Goal: Communication & Community: Answer question/provide support

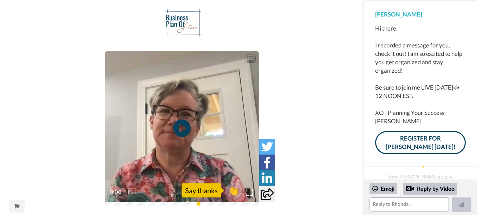
scroll to position [1, 0]
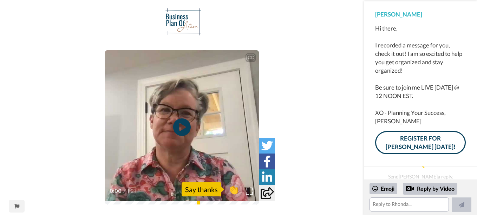
click at [175, 151] on video at bounding box center [182, 127] width 154 height 154
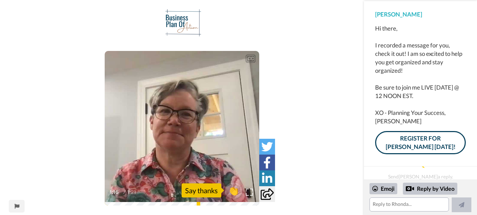
click at [171, 130] on video at bounding box center [182, 128] width 154 height 154
click at [177, 130] on icon at bounding box center [182, 128] width 19 height 19
click at [384, 187] on div "Emoji" at bounding box center [383, 188] width 28 height 11
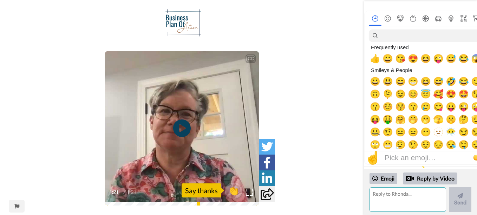
drag, startPoint x: 393, startPoint y: 195, endPoint x: 405, endPoint y: 197, distance: 12.1
click at [393, 195] on textarea at bounding box center [407, 199] width 77 height 25
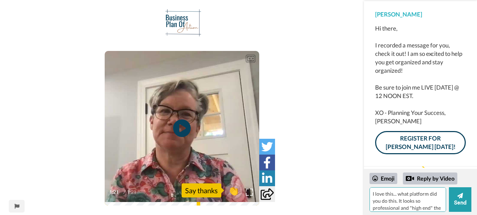
click at [395, 200] on textarea "I love this... what platform did you do this. It looks so professional and "hig…" at bounding box center [407, 199] width 77 height 25
click at [428, 201] on textarea "I love this... what platform did you do this??. It looks so professional and "h…" at bounding box center [407, 199] width 77 height 25
click at [383, 176] on div "Emoji" at bounding box center [383, 178] width 28 height 11
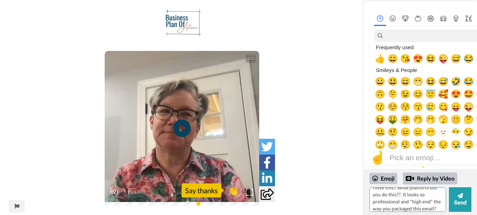
click at [437, 205] on textarea "I love this... what platform did you do this??. It looks so professional and "h…" at bounding box center [407, 199] width 77 height 25
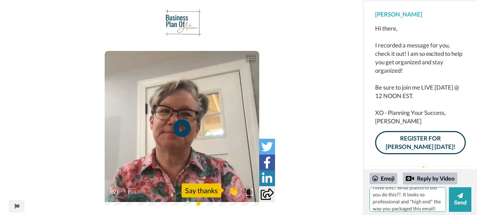
click at [413, 210] on textarea "I love this... what platform did you do this??. It looks so professional and "h…" at bounding box center [407, 199] width 77 height 25
click at [435, 206] on textarea "I love this... what platform did you do this??. It looks so professional and "h…" at bounding box center [407, 199] width 77 height 25
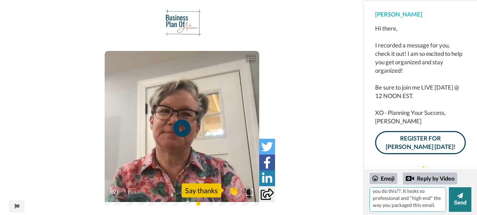
type textarea "I love this... what platform did you do this??. It looks so professional and "h…"
click at [459, 204] on button "Send" at bounding box center [460, 199] width 22 height 25
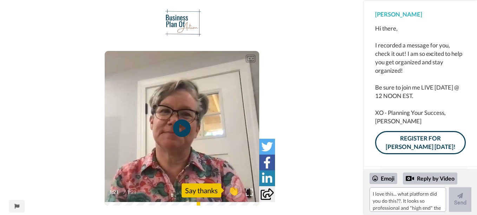
scroll to position [1, 0]
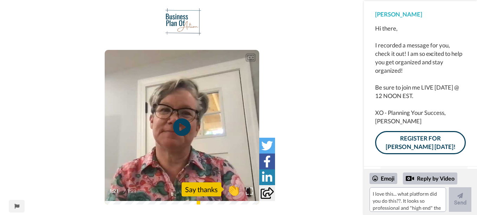
click at [234, 187] on span "👏" at bounding box center [234, 189] width 22 height 14
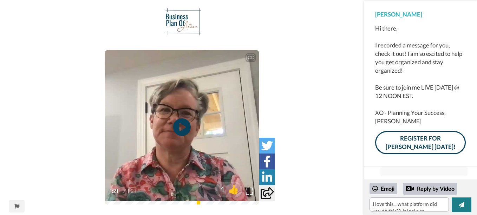
click at [466, 205] on button at bounding box center [461, 204] width 20 height 15
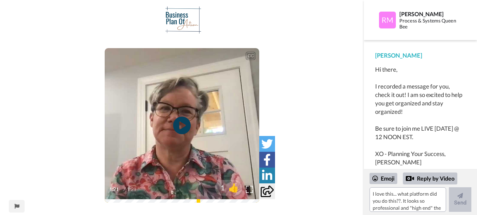
scroll to position [4, 0]
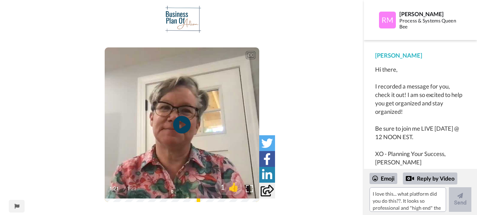
click at [65, 84] on div "CC Play/Pause 1:21 / 1:21 1 👍" at bounding box center [182, 108] width 364 height 207
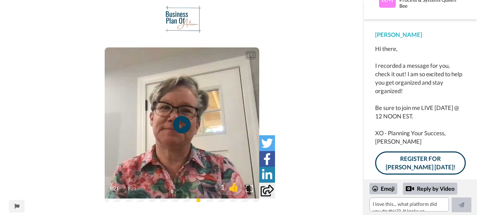
scroll to position [41, 0]
